Goal: Check status: Check status

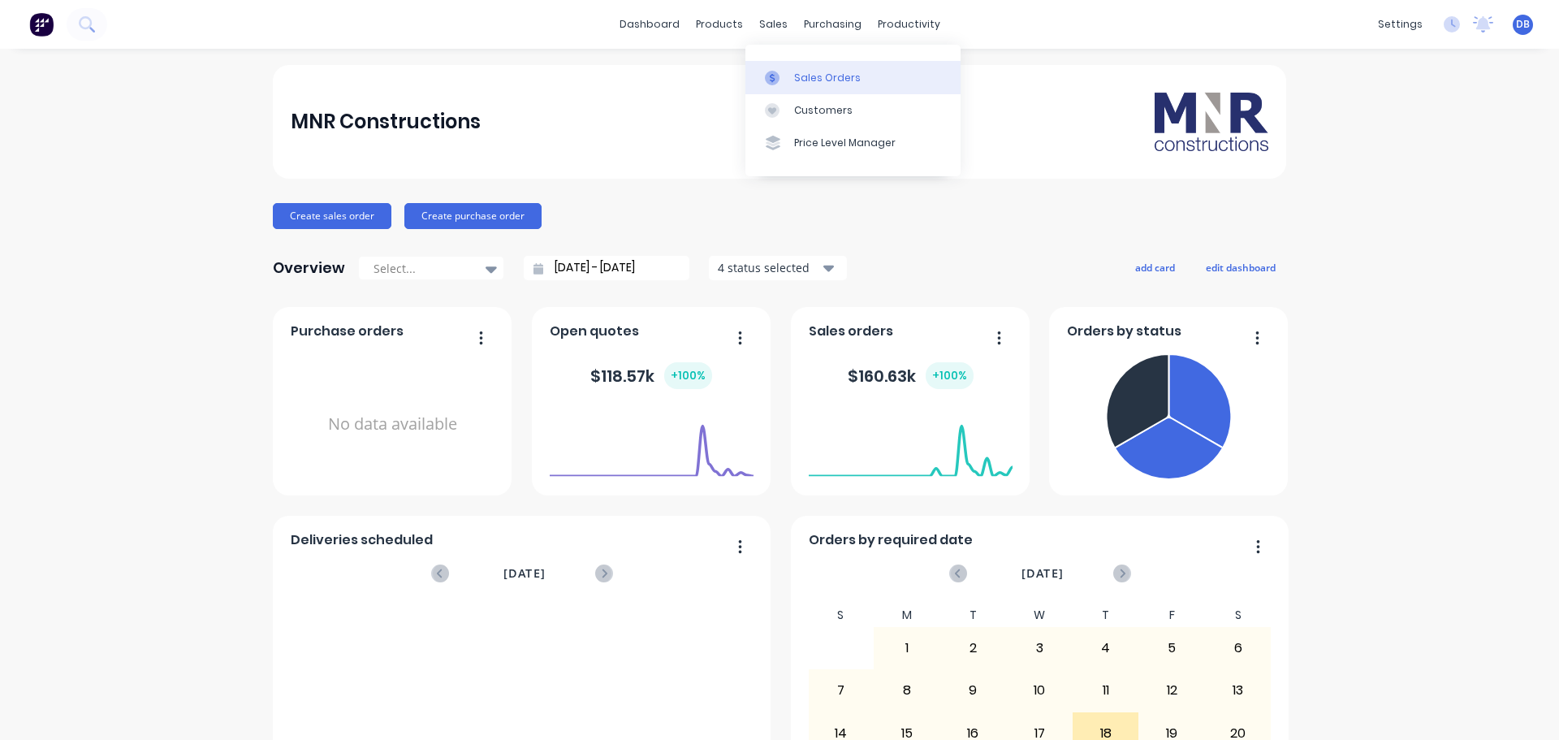
click at [793, 74] on link "Sales Orders" at bounding box center [852, 77] width 215 height 32
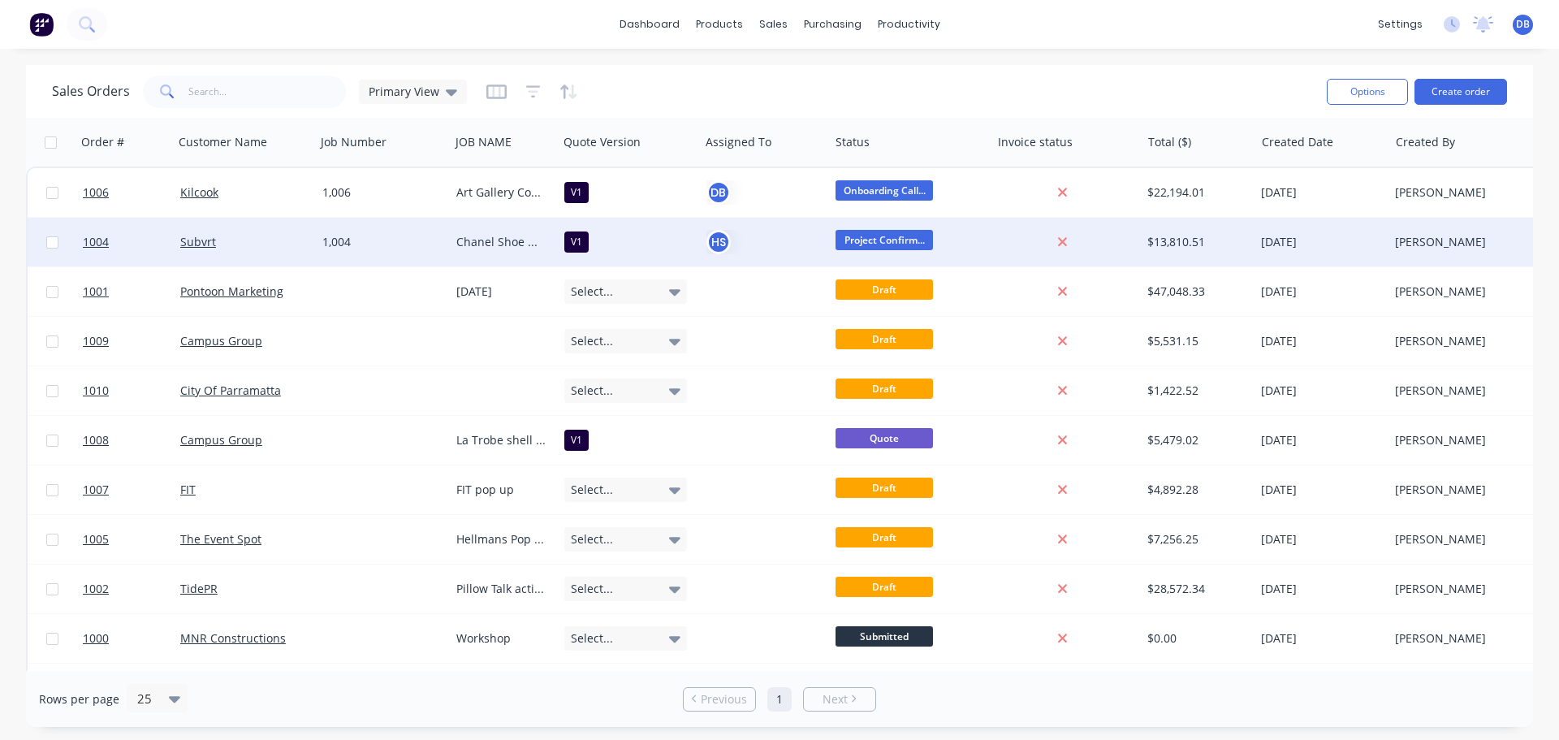
click at [239, 245] on div "Subvrt" at bounding box center [241, 242] width 123 height 16
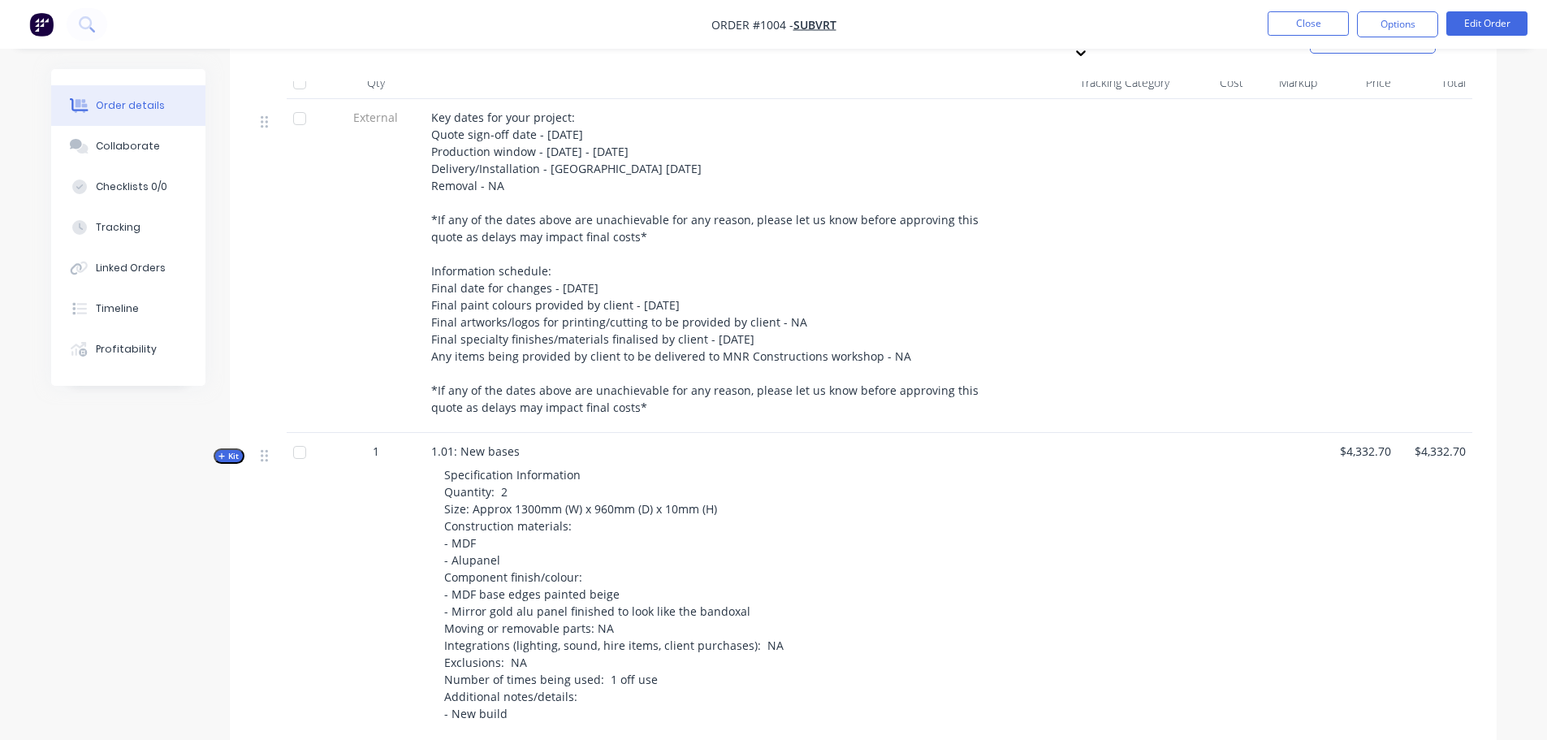
scroll to position [812, 0]
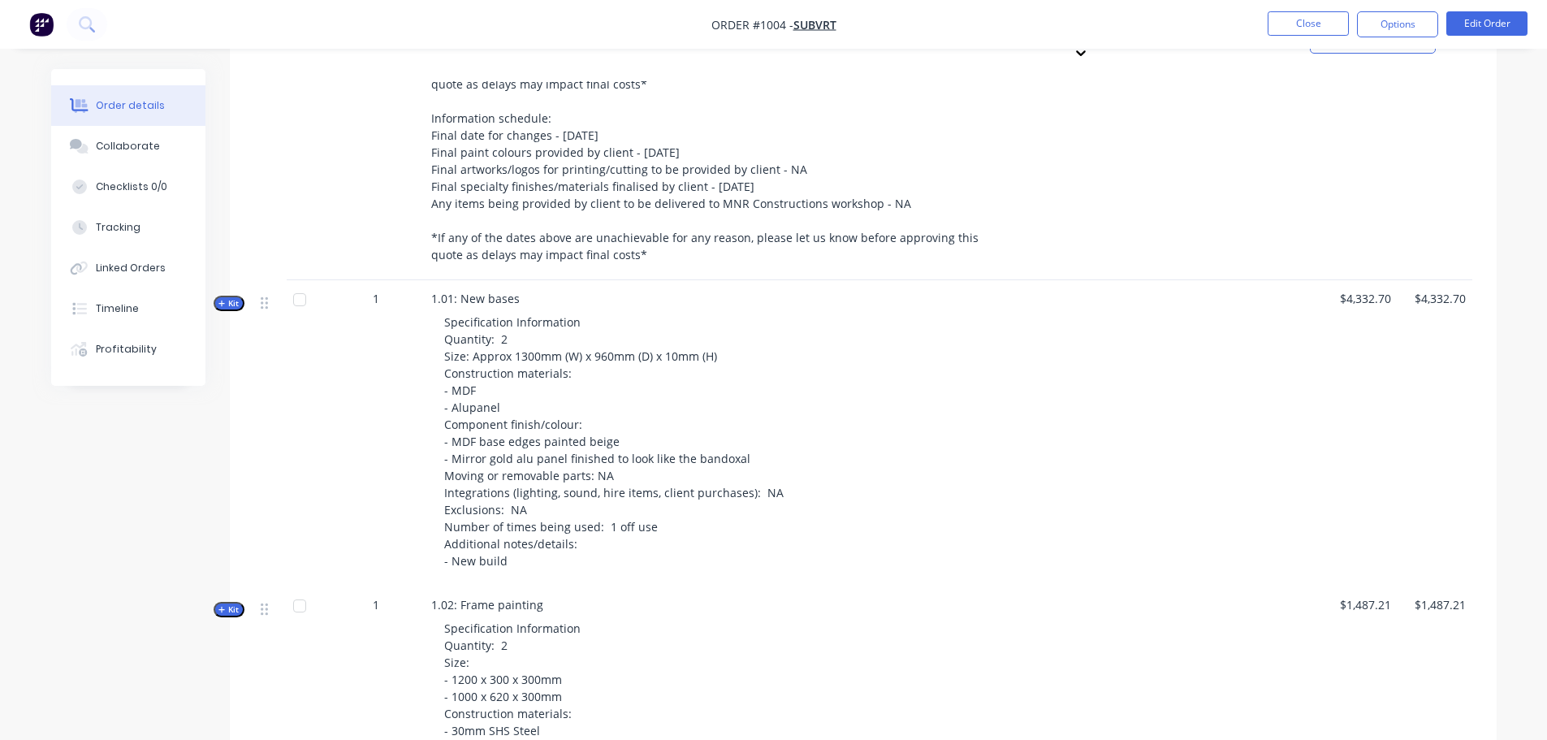
click at [230, 297] on span "Kit" at bounding box center [228, 303] width 21 height 12
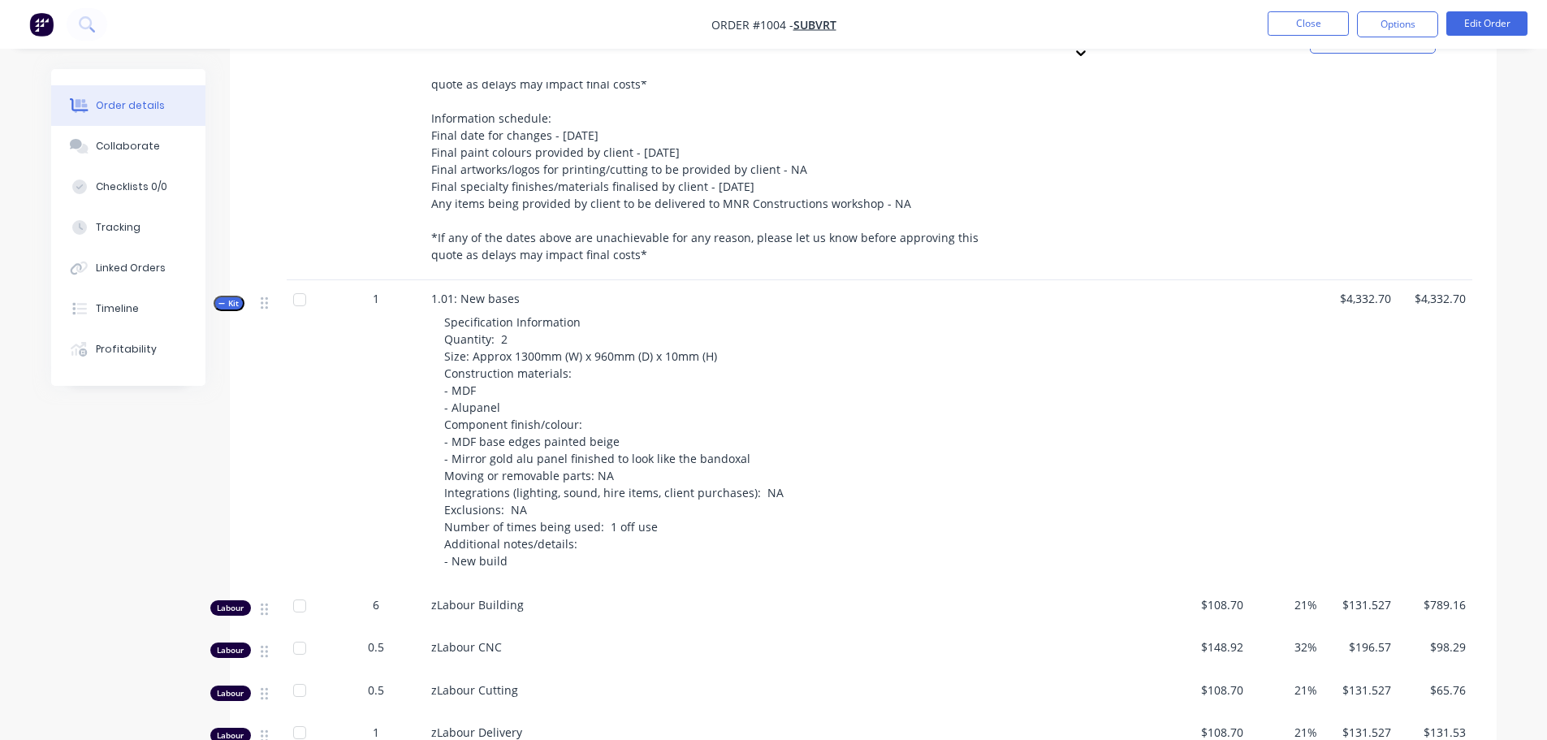
click at [227, 297] on span "Kit" at bounding box center [228, 303] width 21 height 12
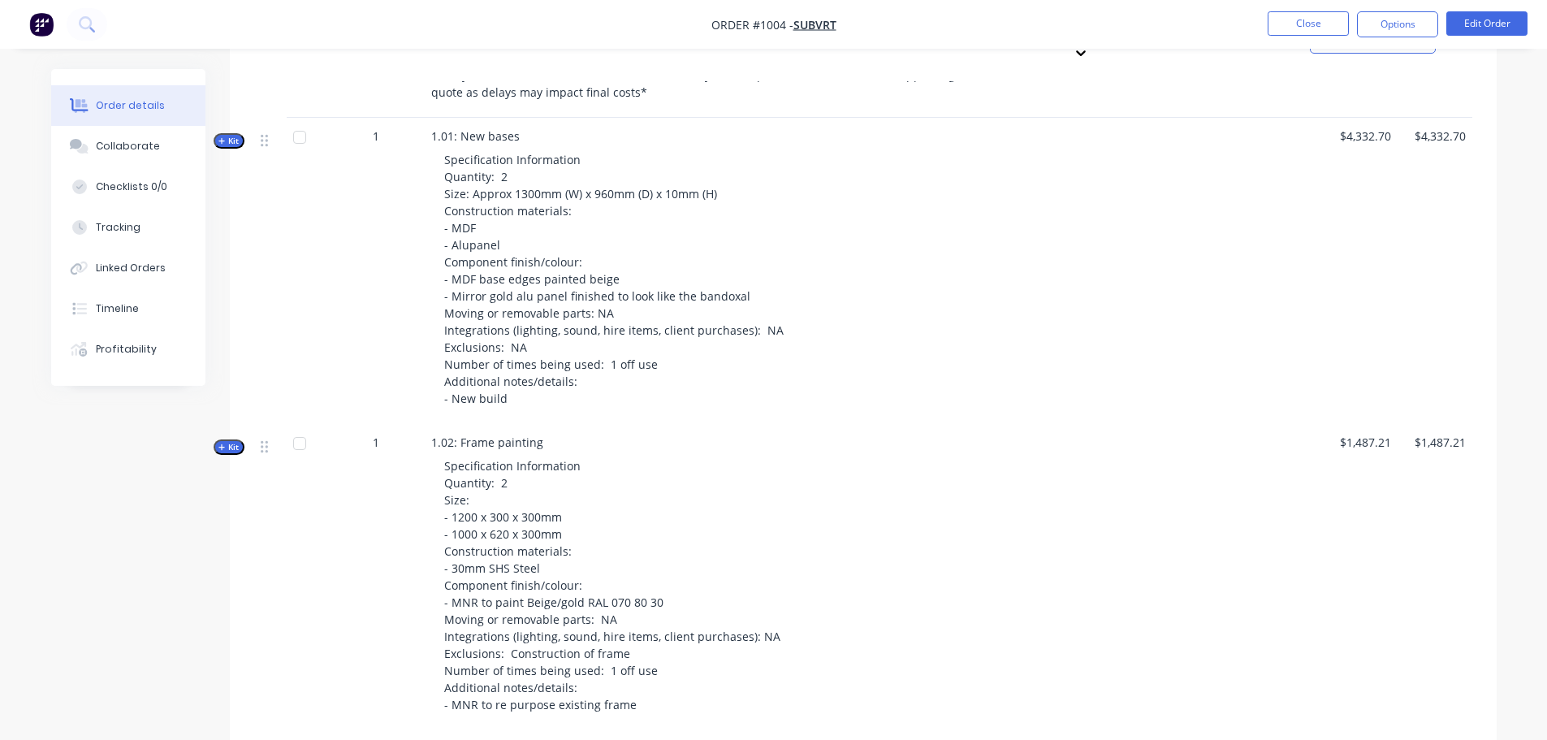
click at [231, 441] on span "Kit" at bounding box center [228, 447] width 21 height 12
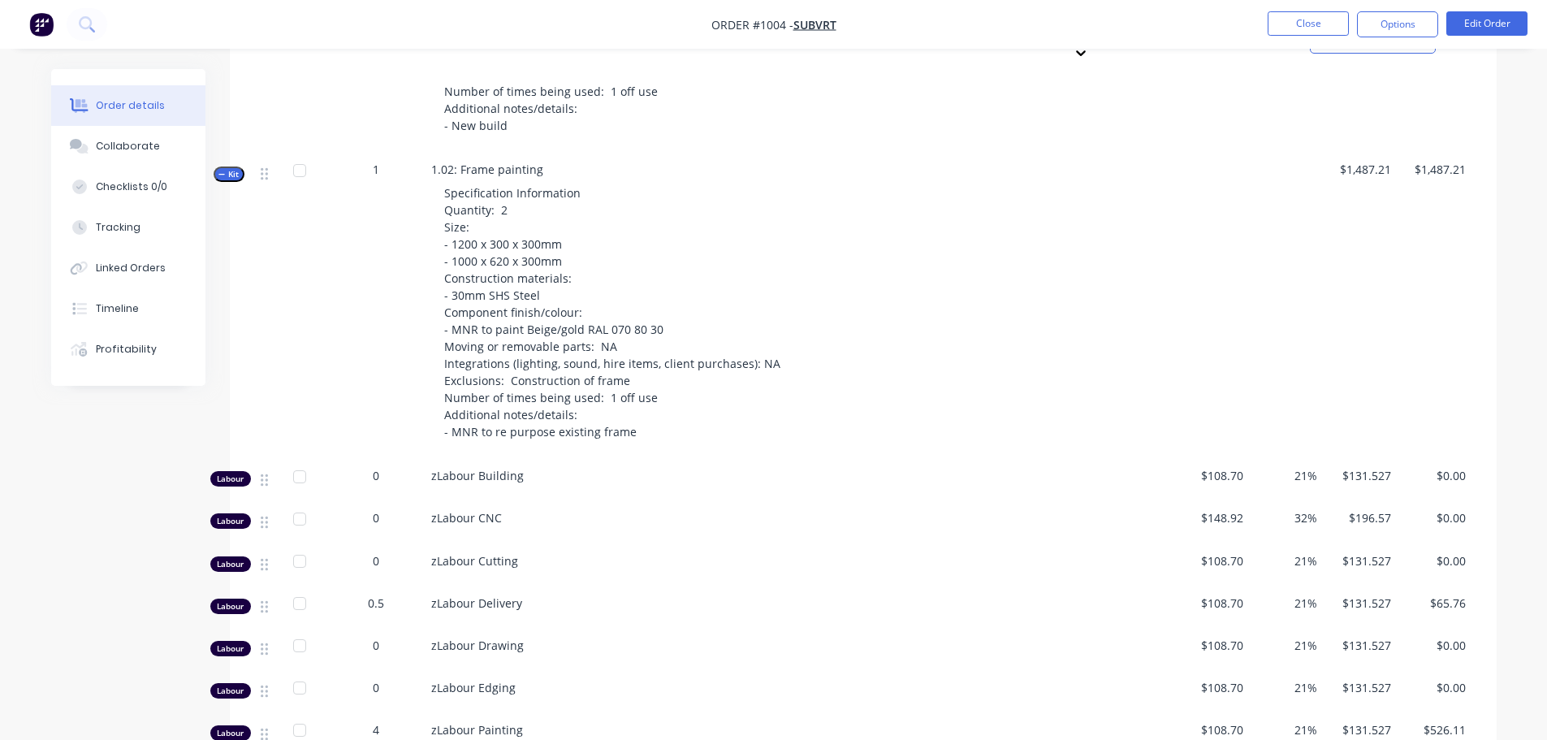
scroll to position [1299, 0]
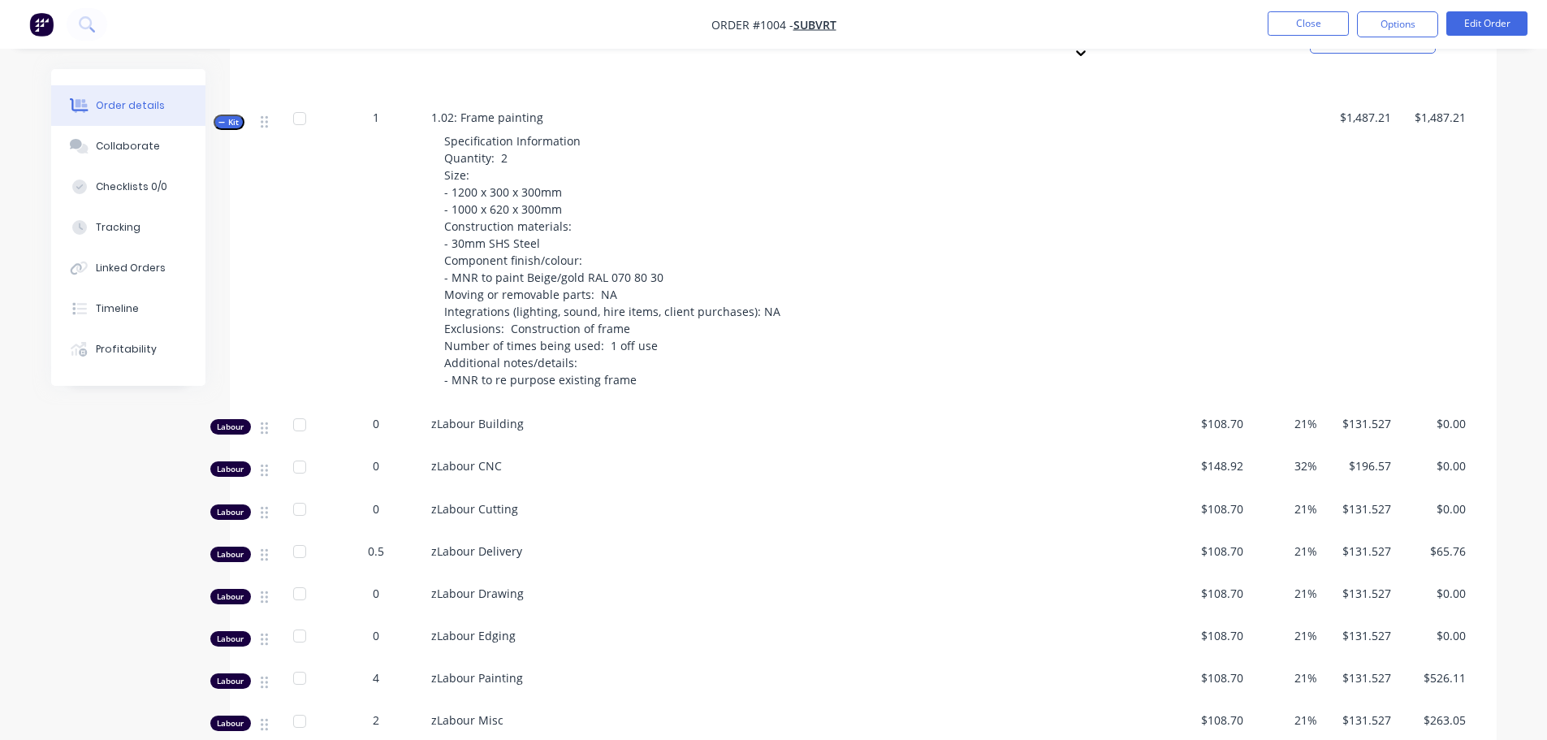
click at [226, 116] on span "Kit" at bounding box center [228, 122] width 21 height 12
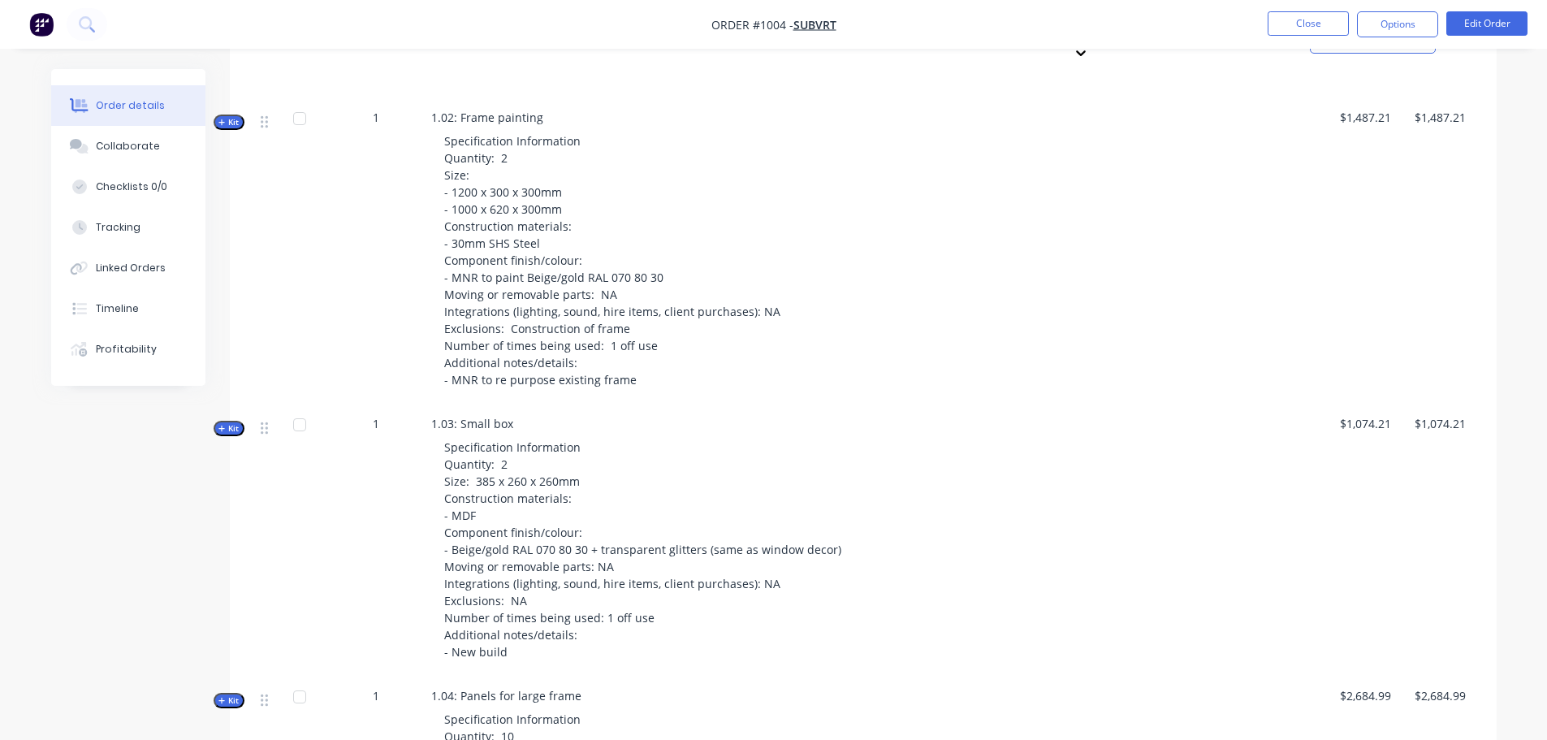
click at [218, 425] on icon "button" at bounding box center [221, 429] width 7 height 8
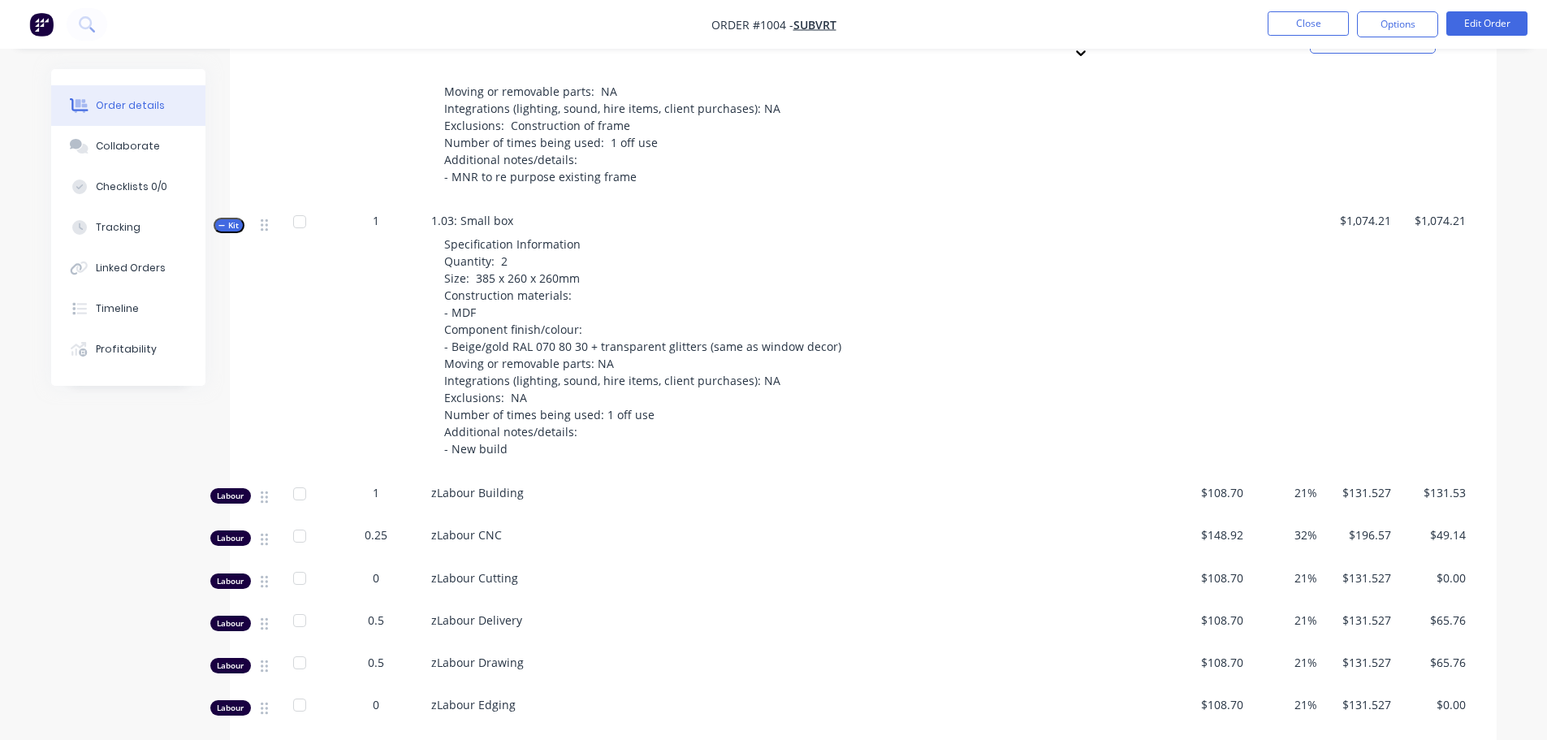
scroll to position [1543, 0]
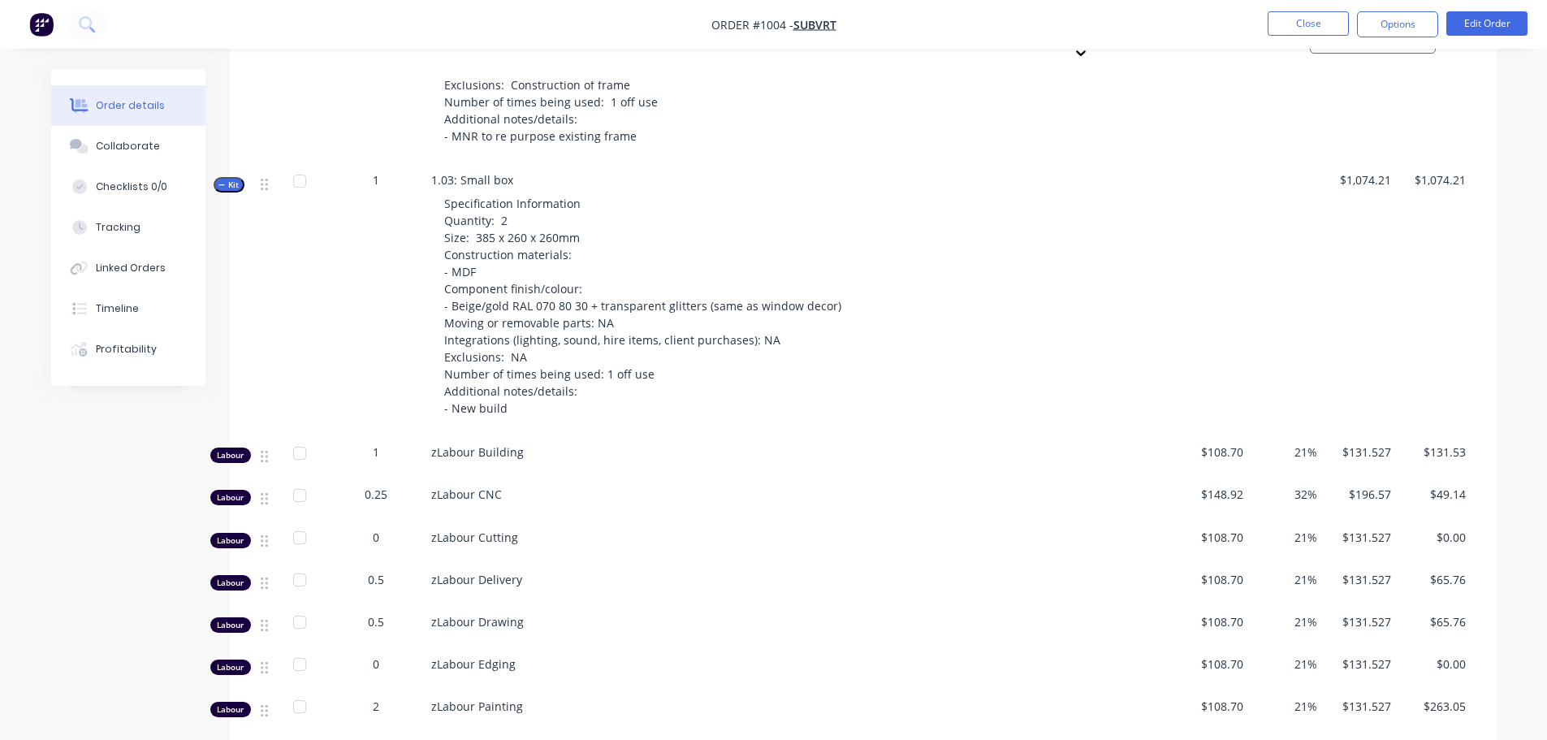
click at [238, 179] on span "Kit" at bounding box center [228, 185] width 21 height 12
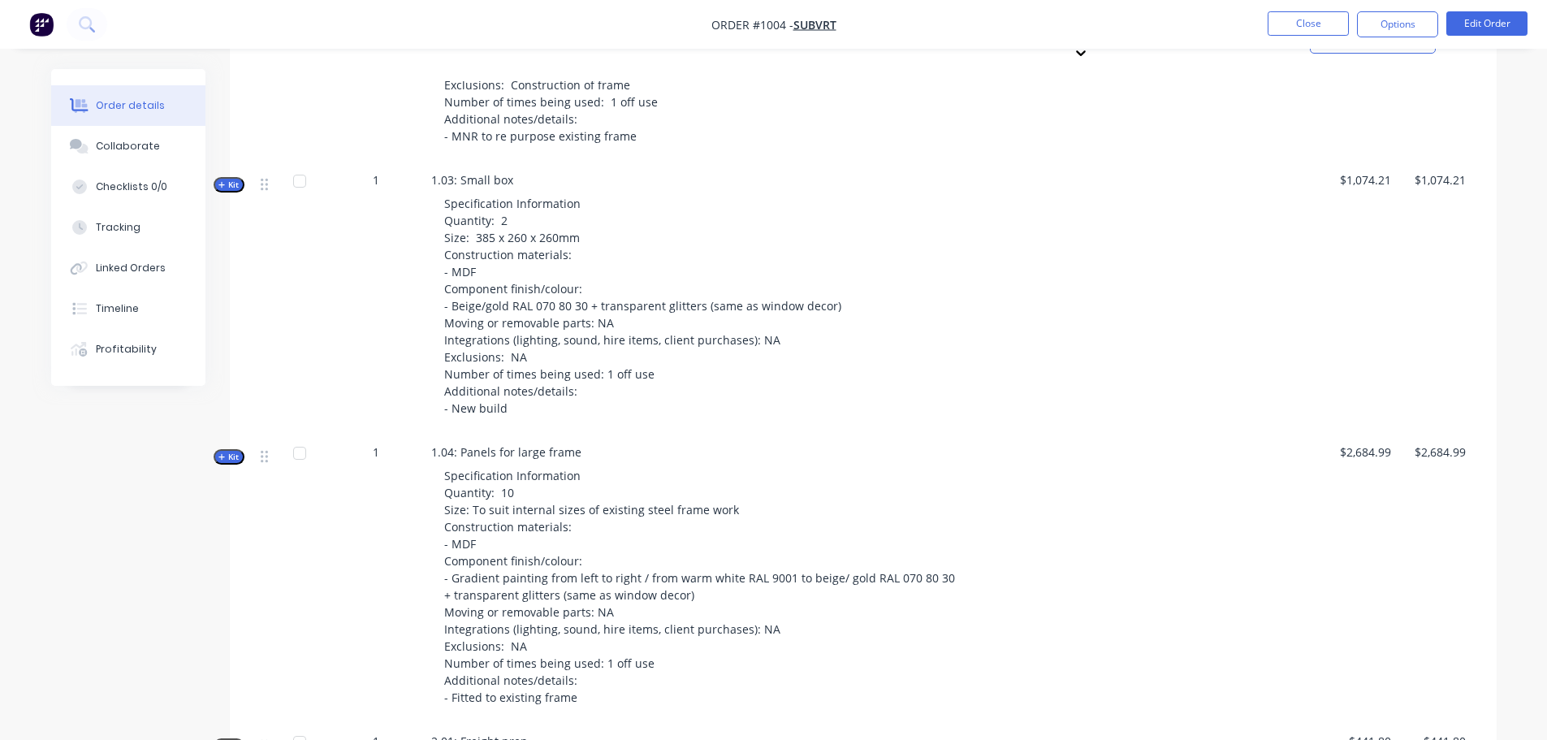
click at [226, 451] on span "Kit" at bounding box center [228, 457] width 21 height 12
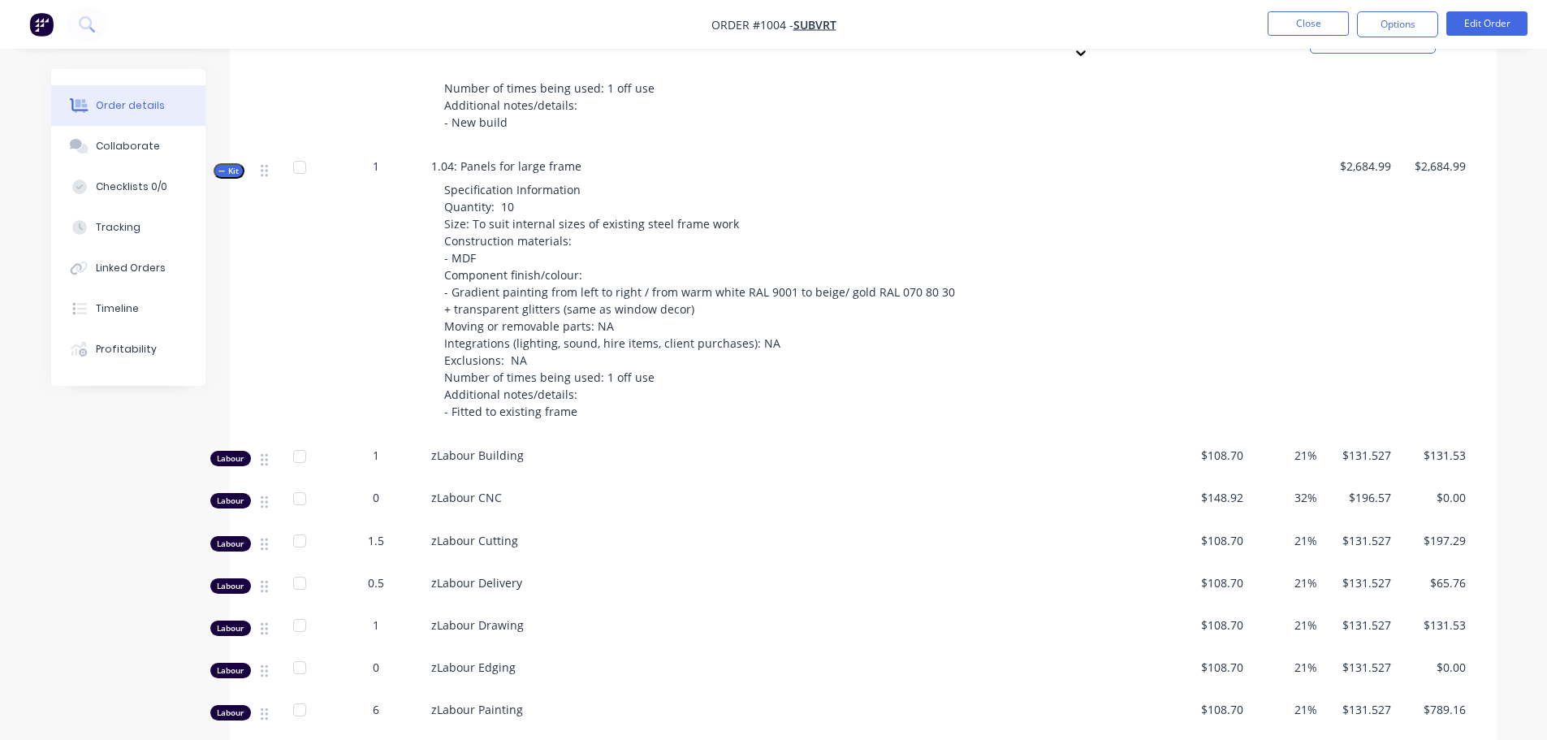
scroll to position [1868, 0]
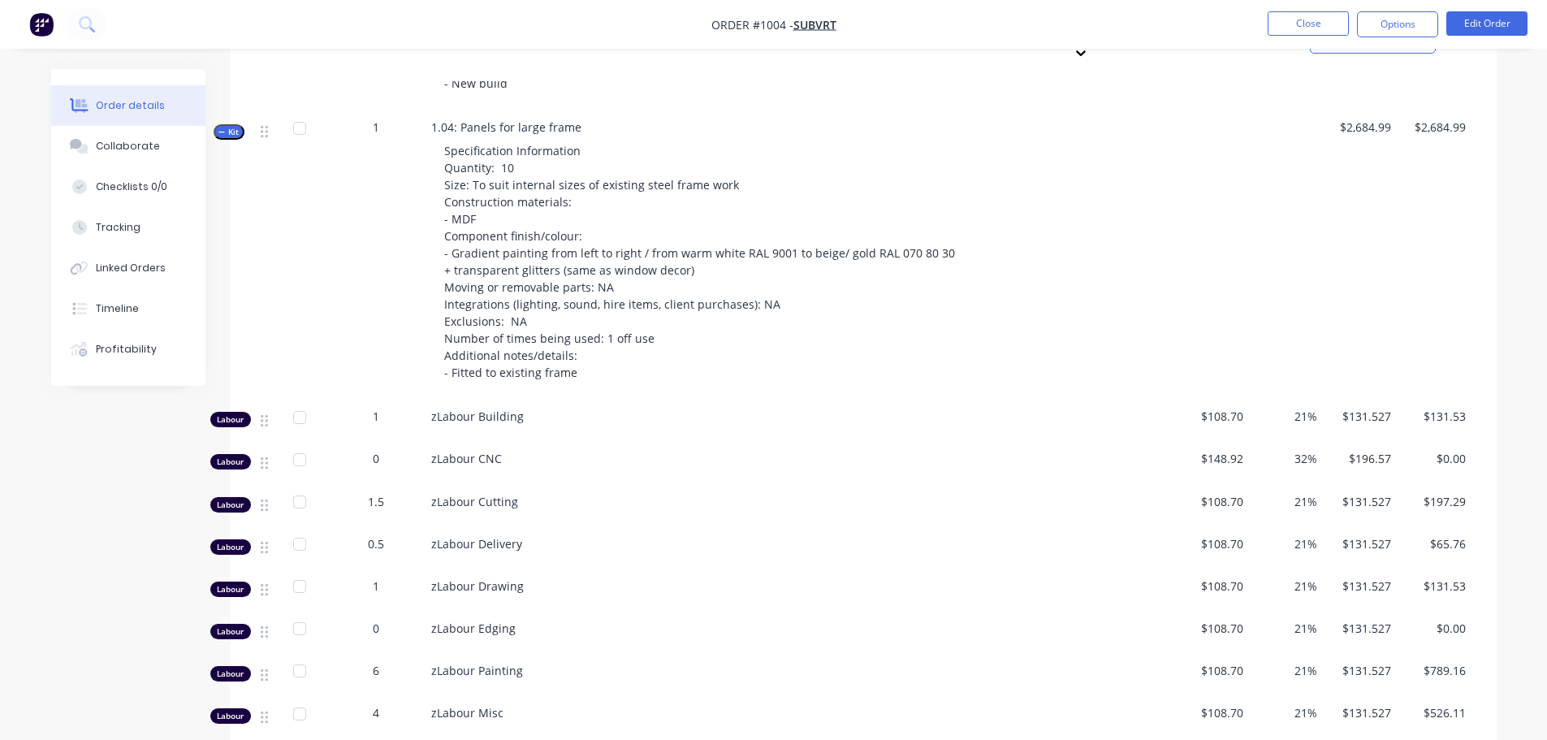
click at [225, 128] on icon "button" at bounding box center [221, 132] width 7 height 8
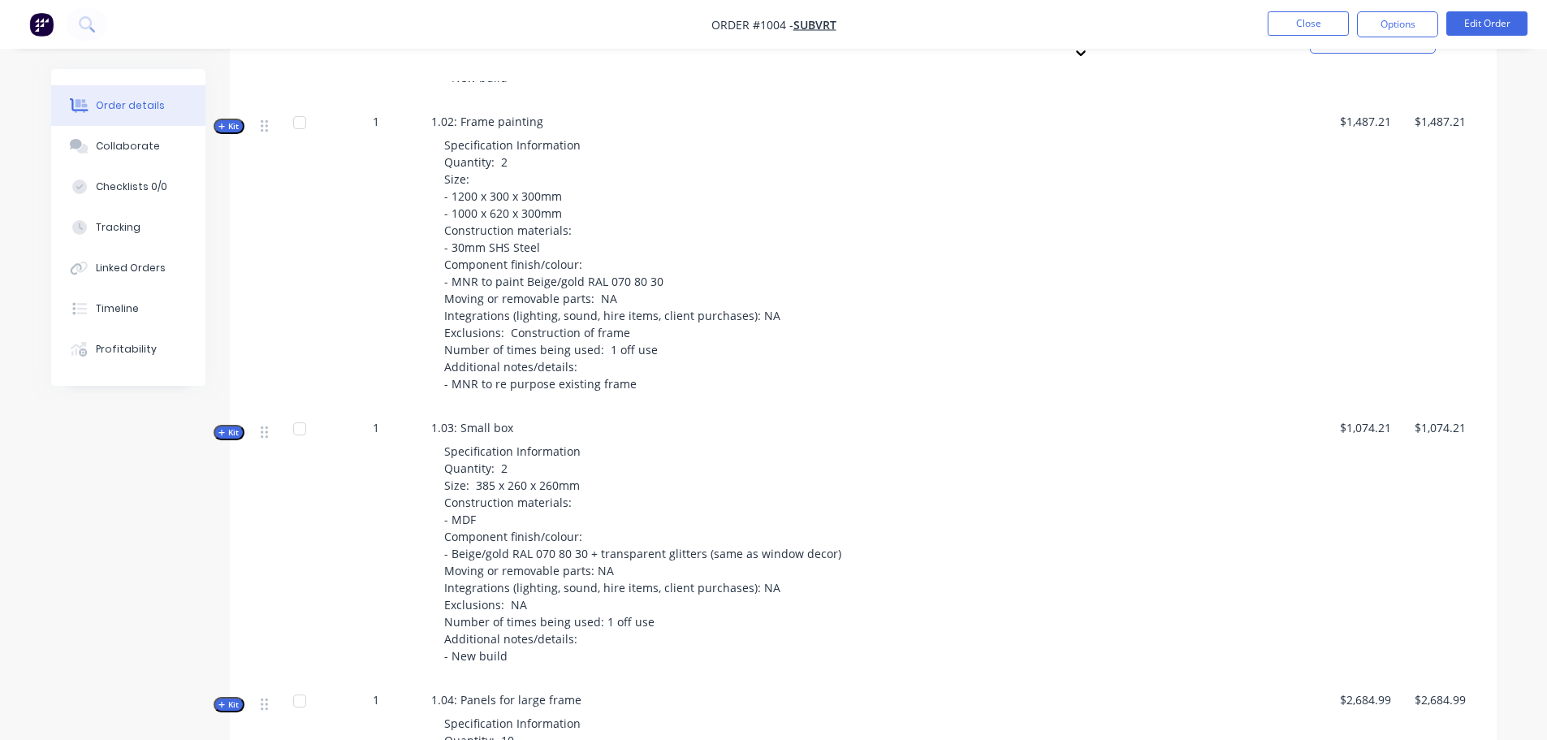
scroll to position [1218, 0]
